Goal: Find specific page/section: Find specific page/section

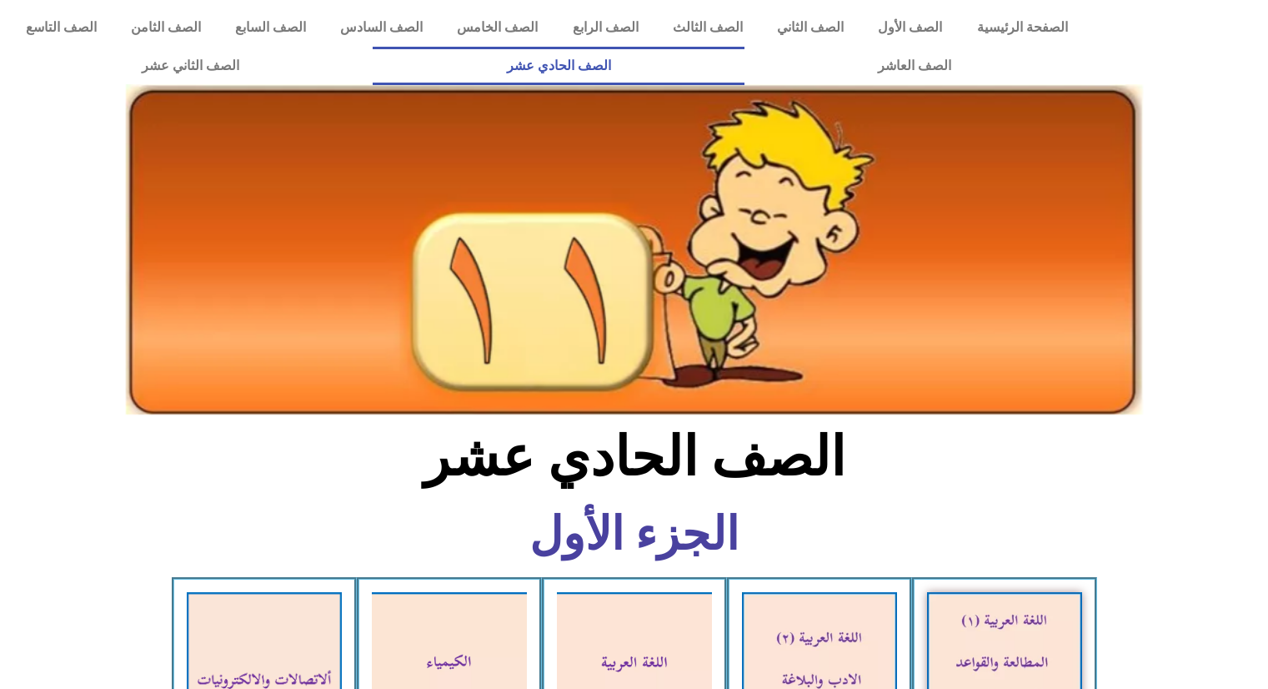
scroll to position [1122, 0]
